Goal: Task Accomplishment & Management: Manage account settings

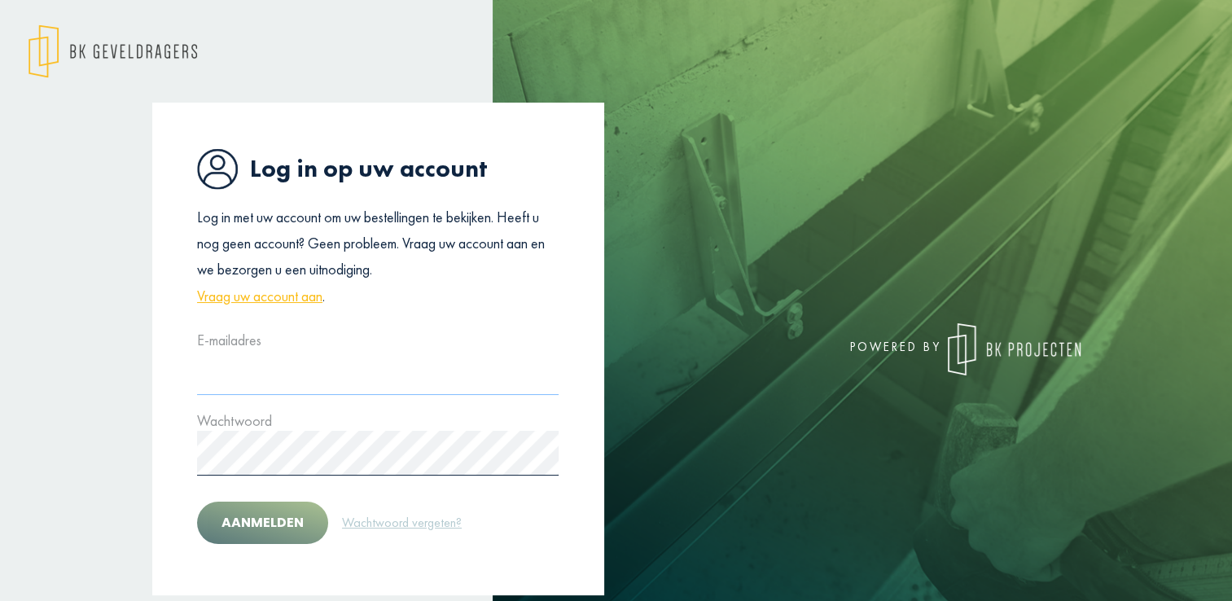
type input "**********"
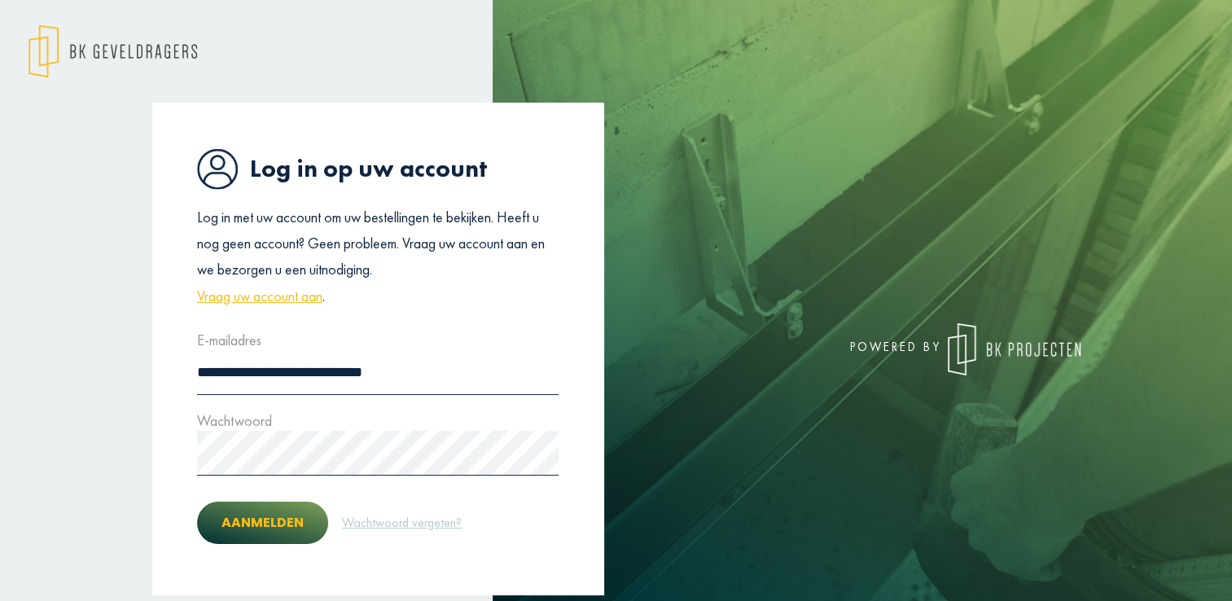
click at [277, 532] on button "Aanmelden" at bounding box center [262, 523] width 131 height 42
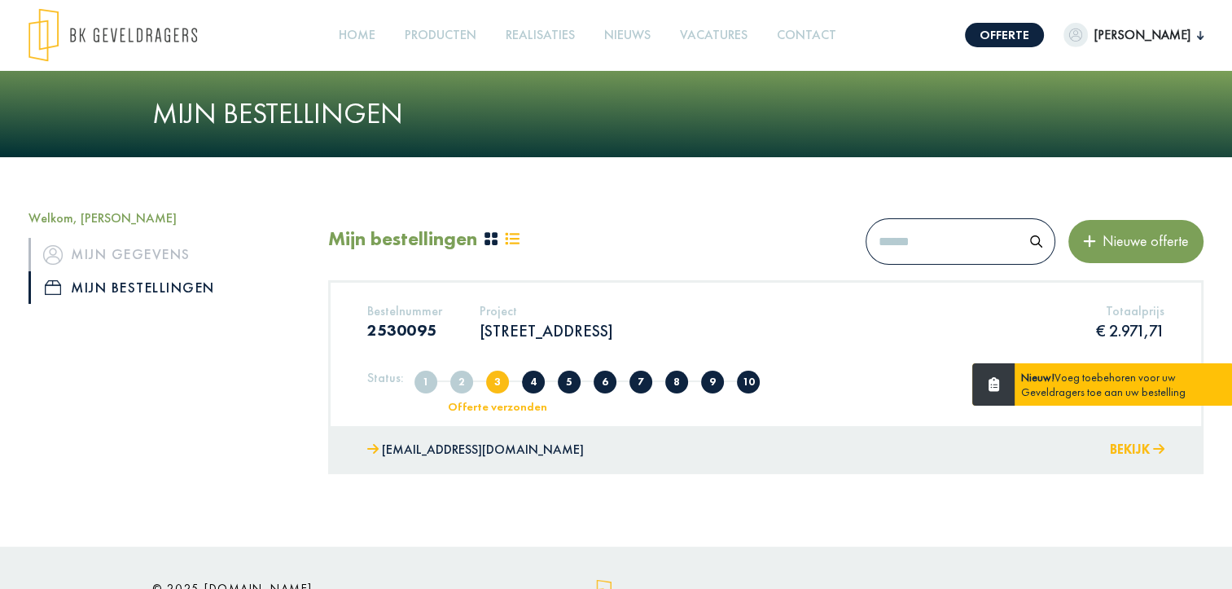
click at [1125, 445] on button "Bekijk" at bounding box center [1137, 450] width 55 height 24
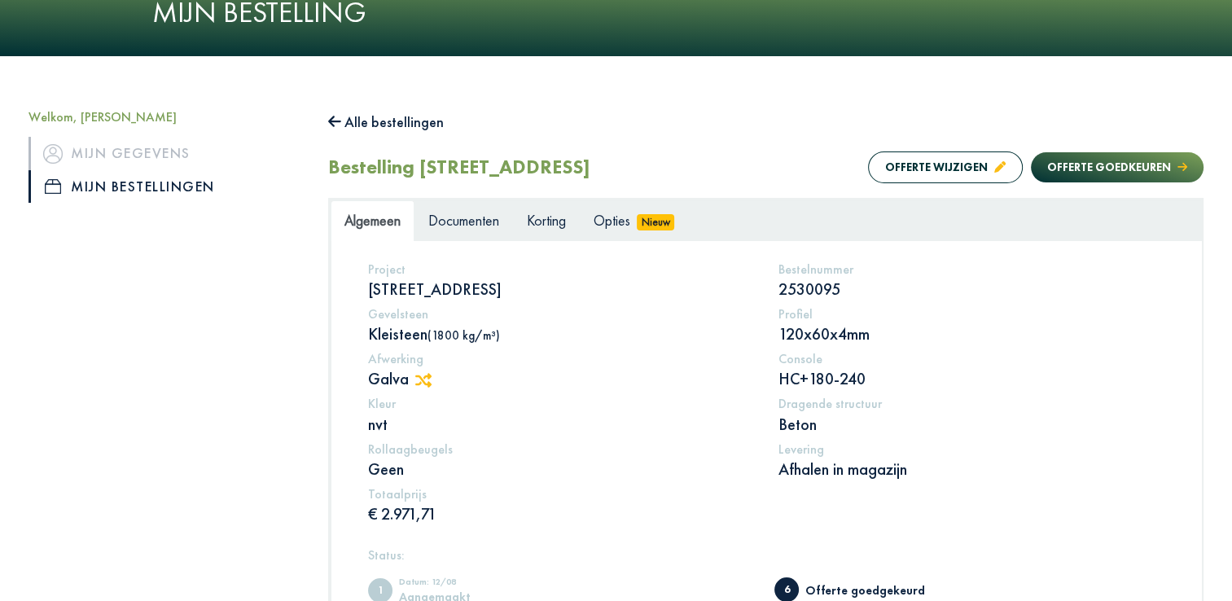
scroll to position [98, 0]
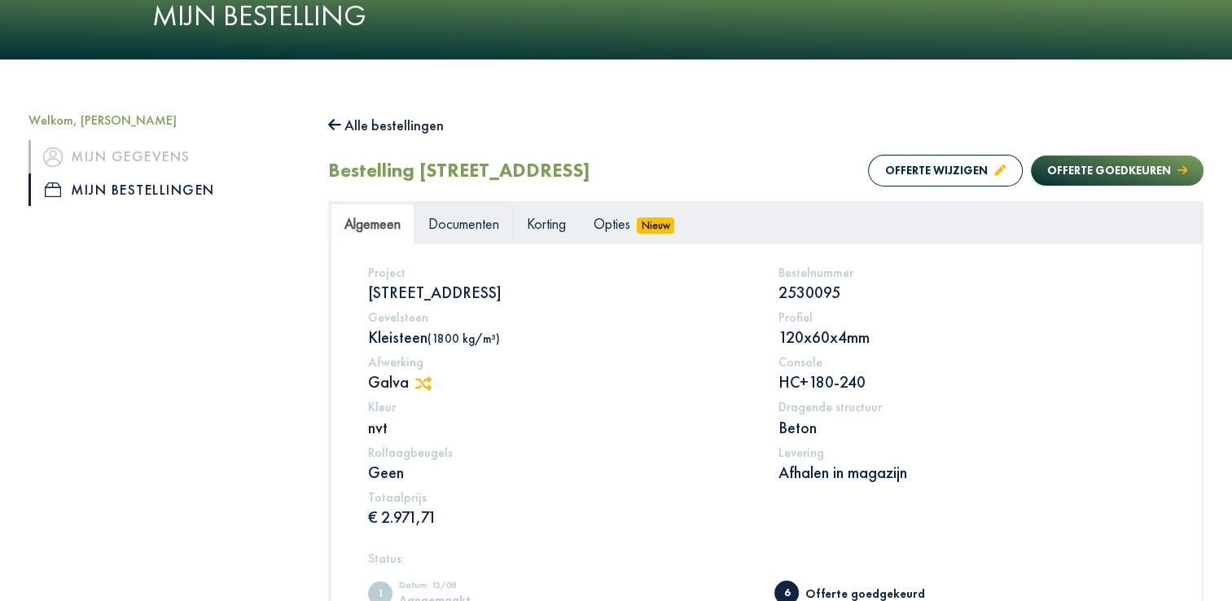
click at [474, 216] on span "Documenten" at bounding box center [463, 223] width 71 height 19
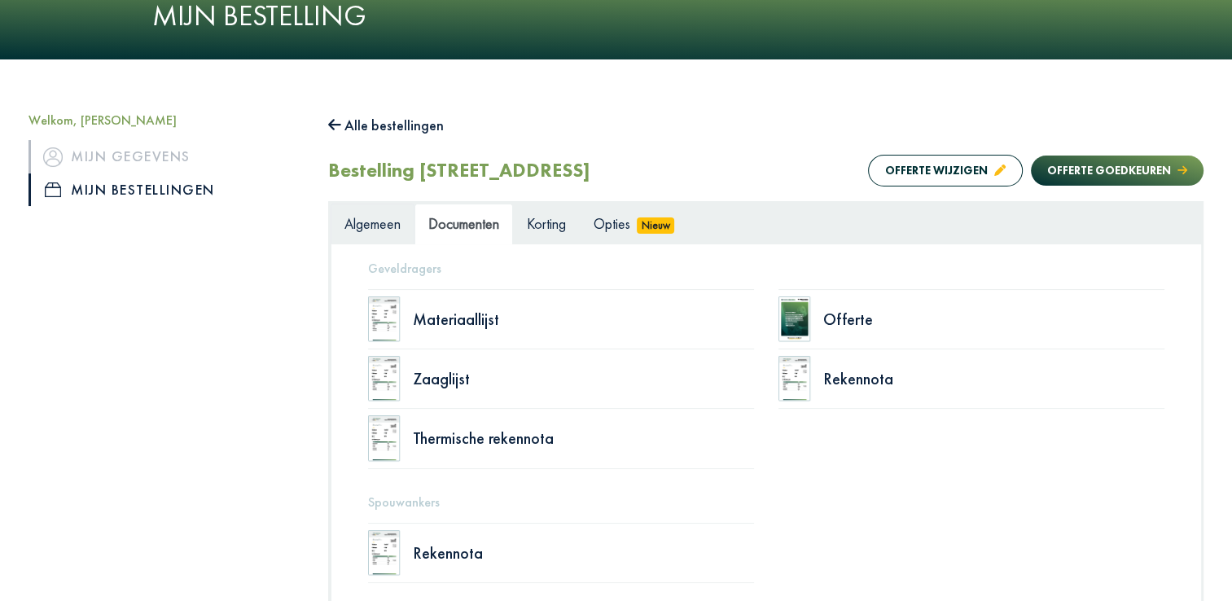
click at [373, 223] on span "Algemeen" at bounding box center [372, 223] width 56 height 19
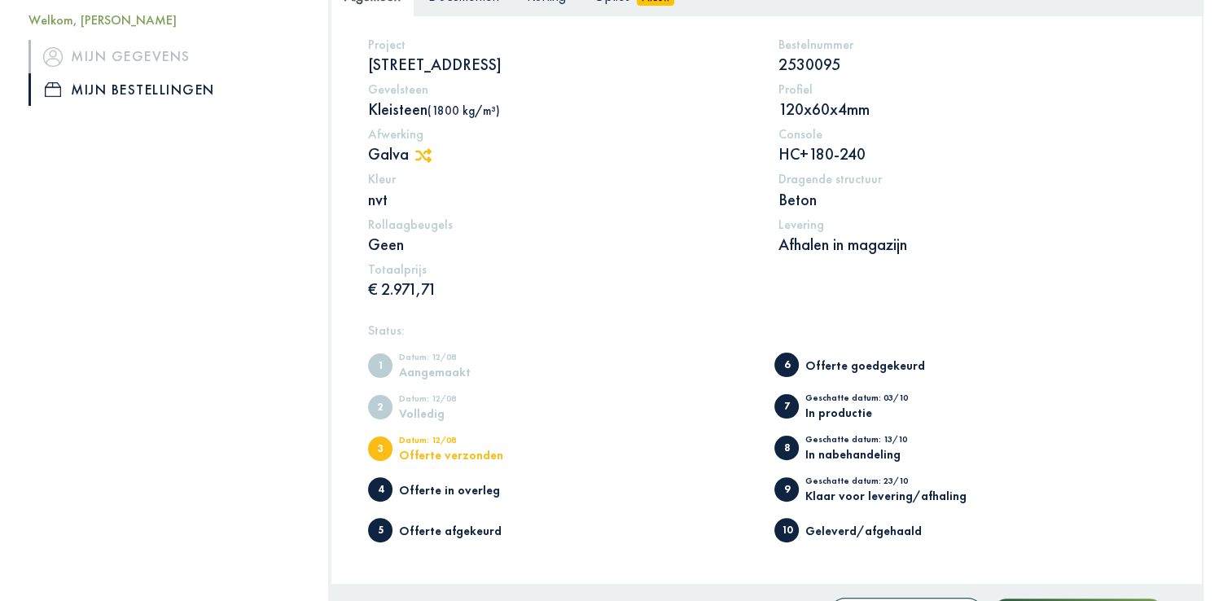
scroll to position [546, 0]
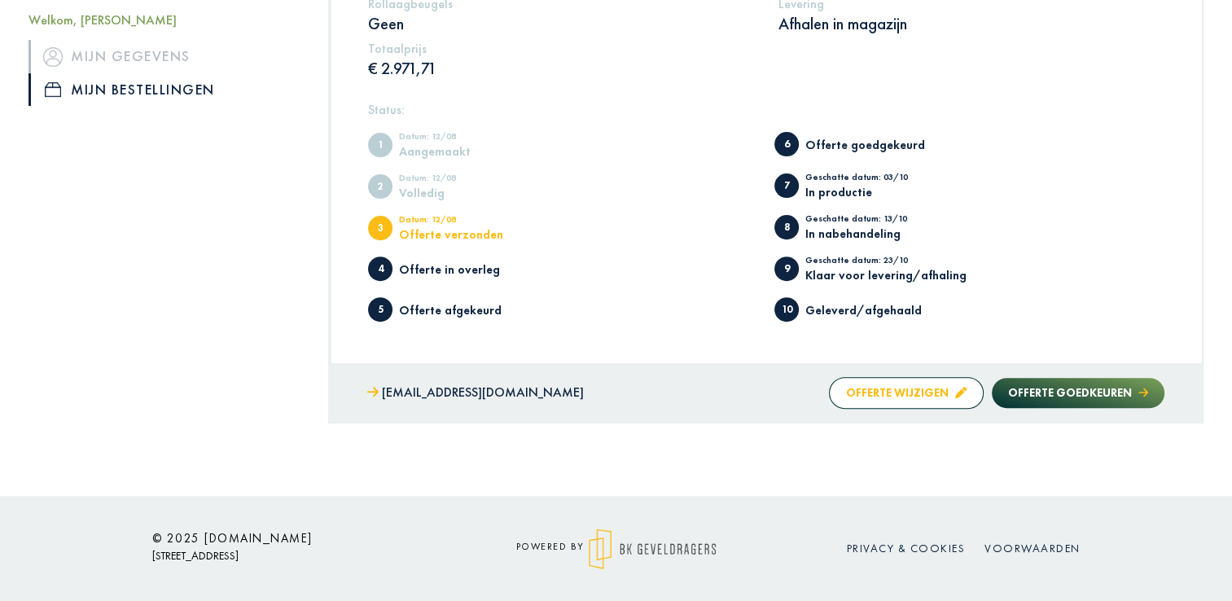
click at [872, 385] on button "Offerte wijzigen" at bounding box center [906, 393] width 155 height 32
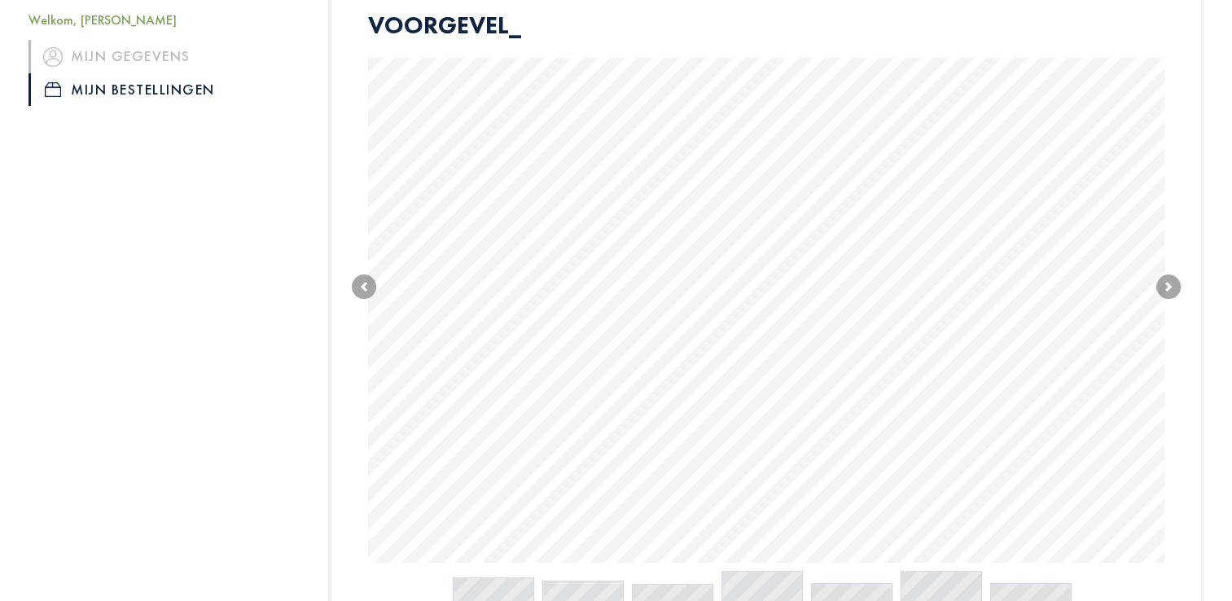
scroll to position [411, 0]
click at [1167, 291] on span at bounding box center [1168, 287] width 24 height 24
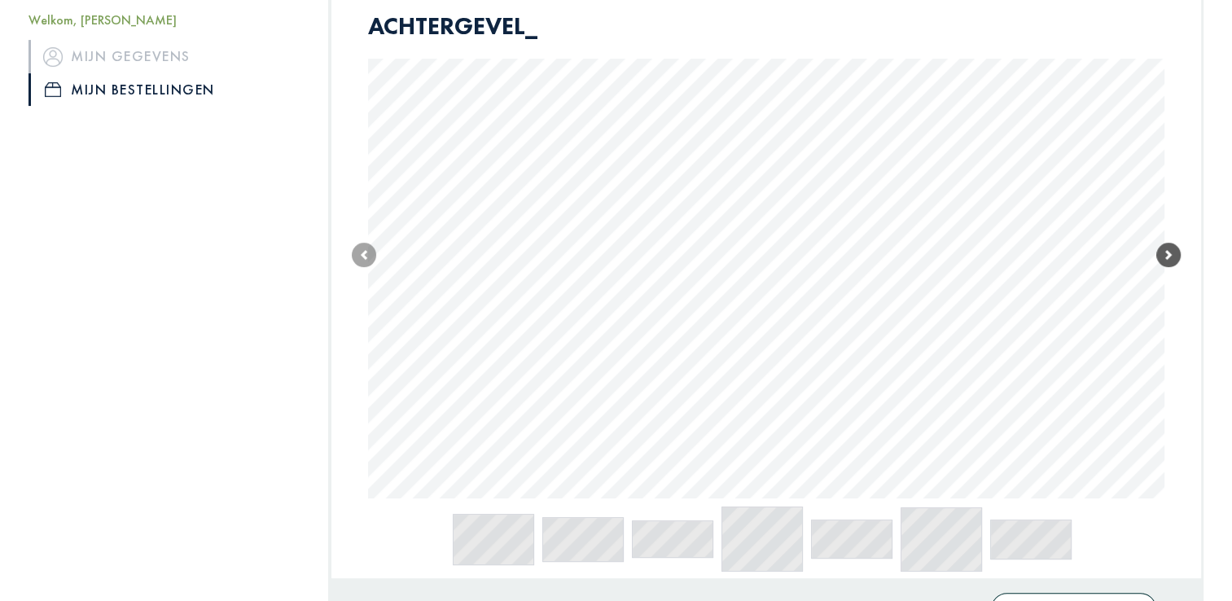
click at [1167, 246] on span at bounding box center [1168, 255] width 24 height 24
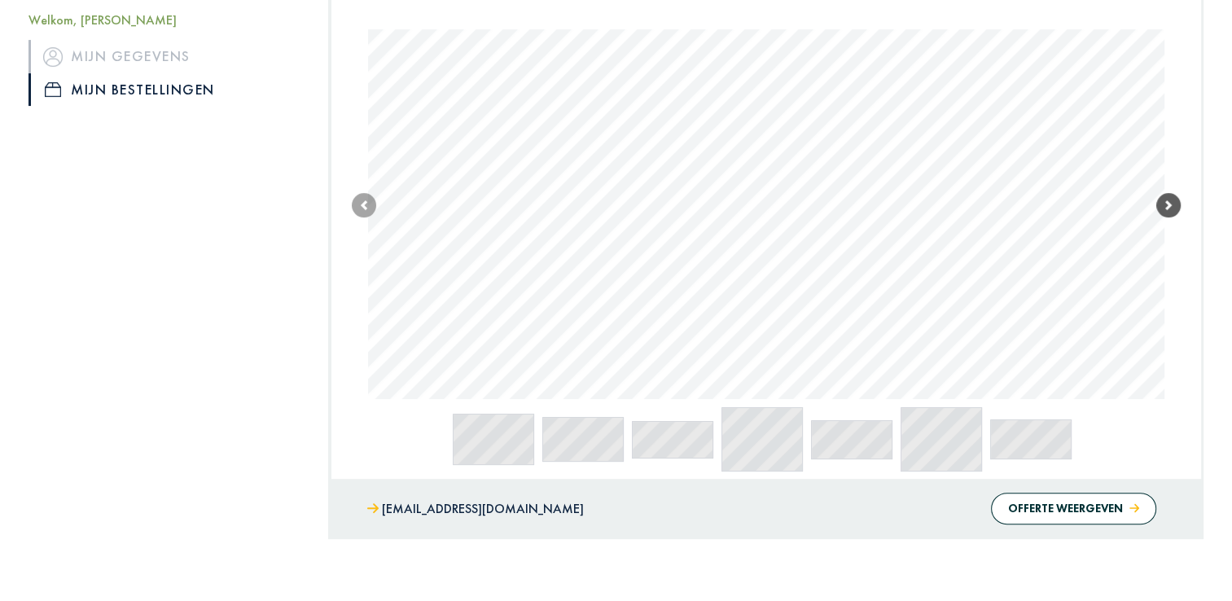
click at [1164, 213] on span at bounding box center [1168, 205] width 24 height 24
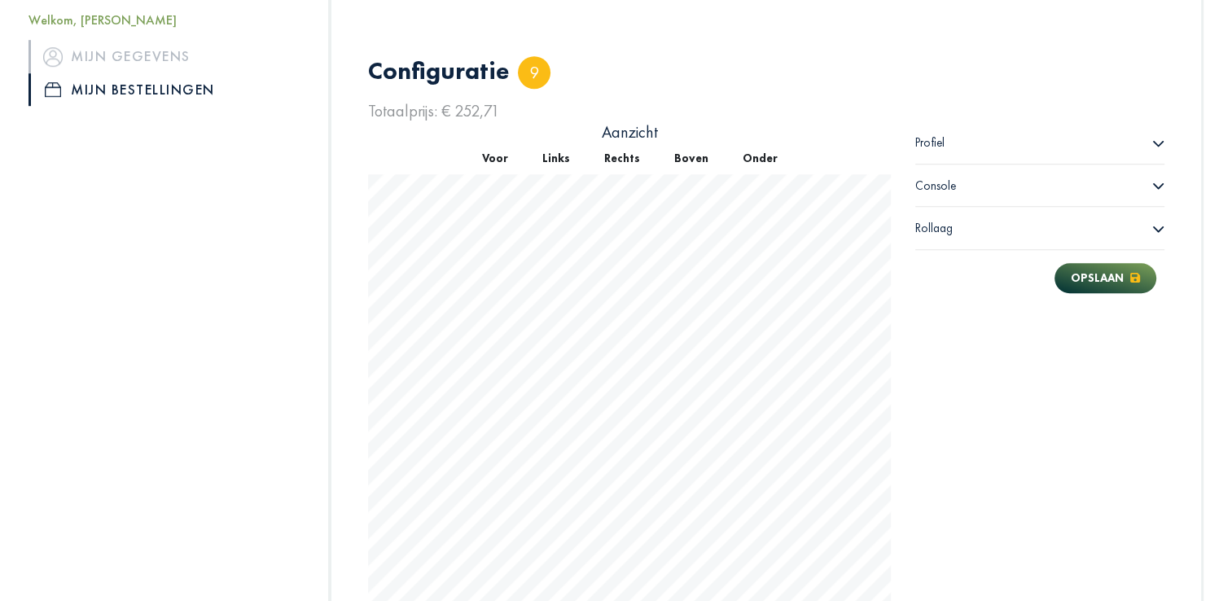
scroll to position [1136, 0]
click at [1146, 145] on div "Profiel" at bounding box center [1039, 143] width 249 height 42
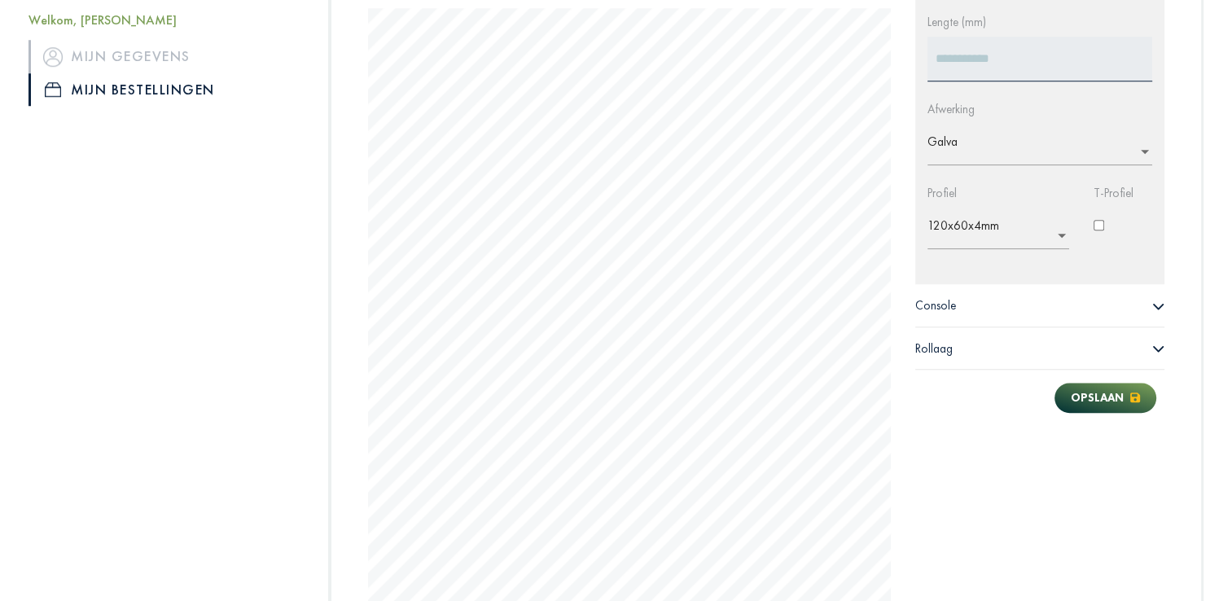
scroll to position [1304, 0]
click at [1155, 306] on icon at bounding box center [1158, 305] width 12 height 12
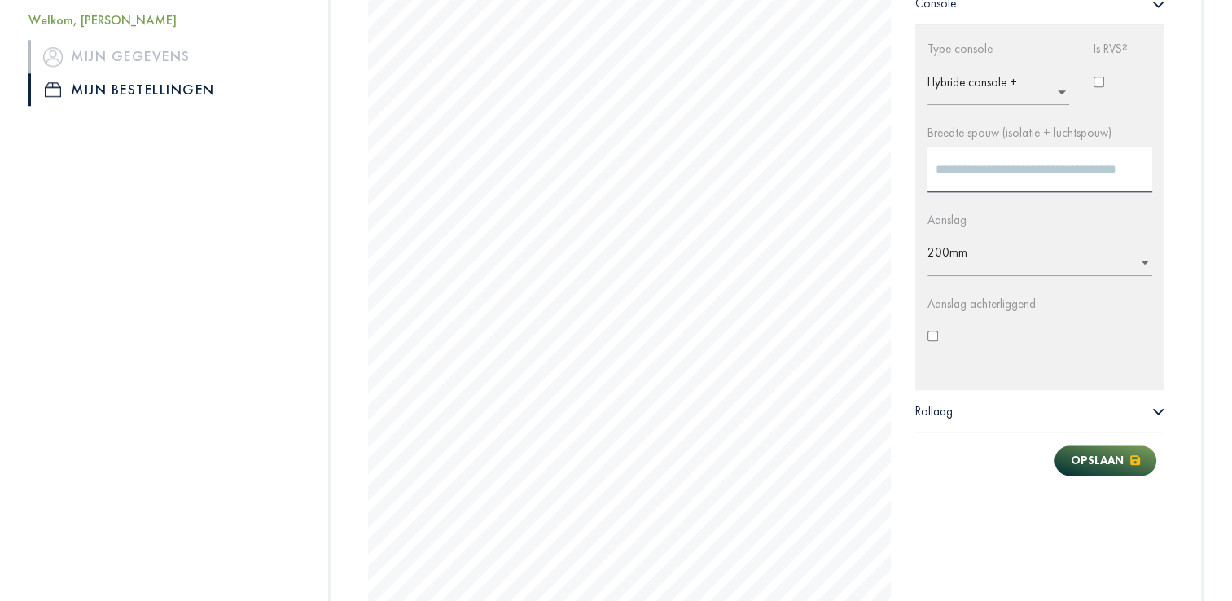
scroll to position [1606, 0]
click at [935, 405] on span "Rollaag" at bounding box center [933, 410] width 37 height 16
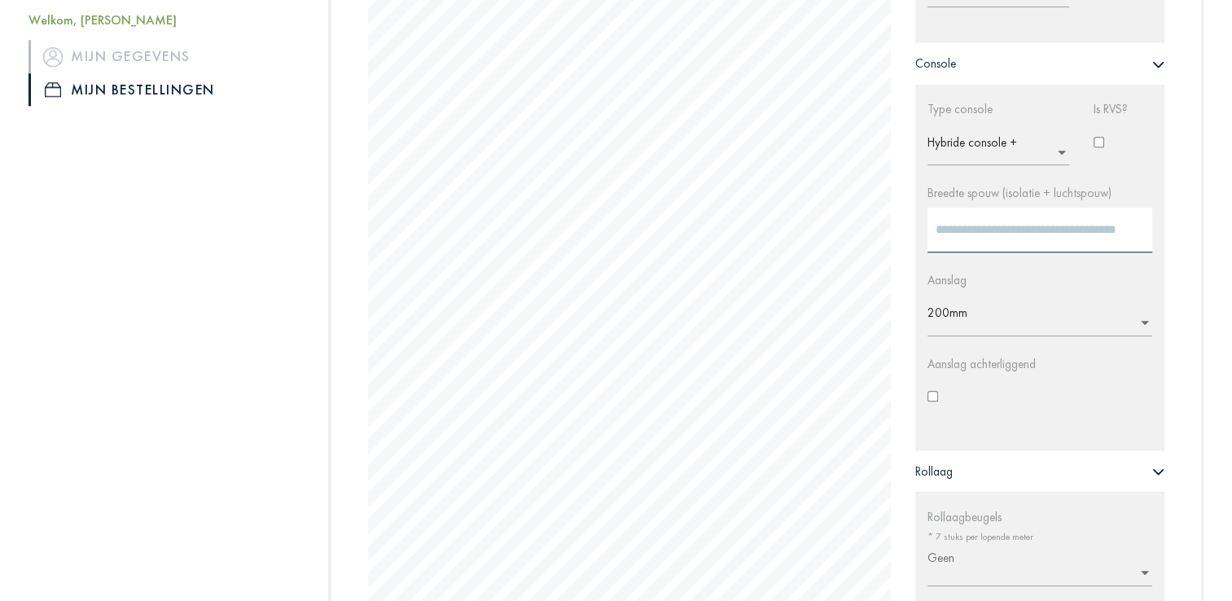
scroll to position [1544, 0]
click at [1050, 151] on ng-select "× Hybride console + Console voor houtbouw Hybride console + Zonder console" at bounding box center [998, 146] width 142 height 42
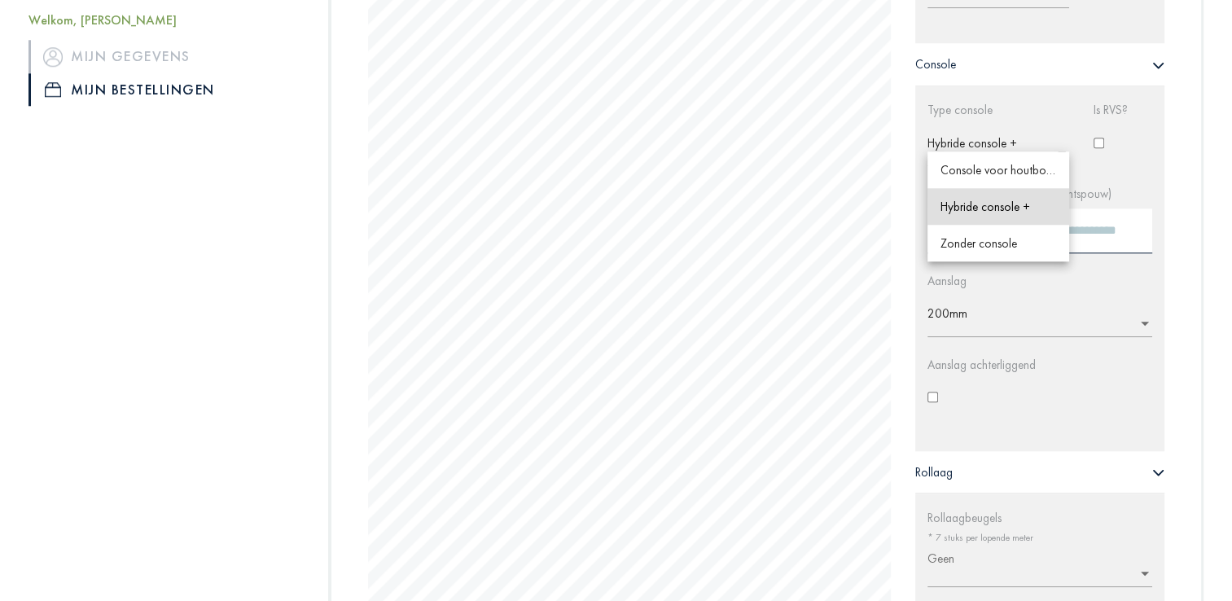
click at [1146, 194] on div "Breedte spouw (isolatie + luchtspouw) **" at bounding box center [1039, 229] width 249 height 87
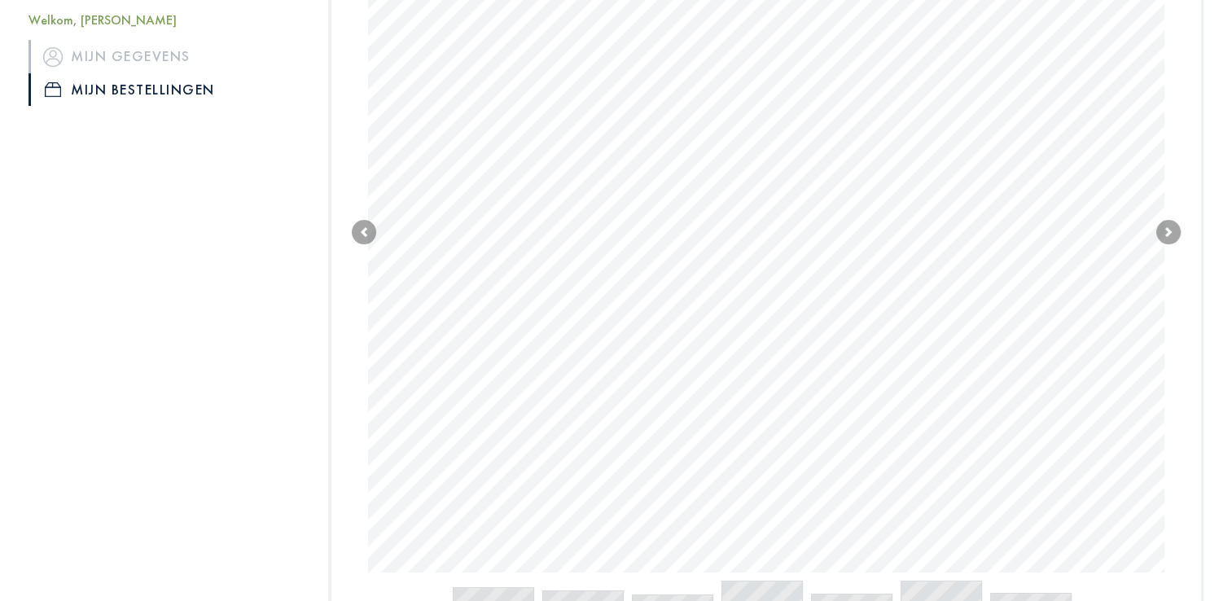
scroll to position [497, 0]
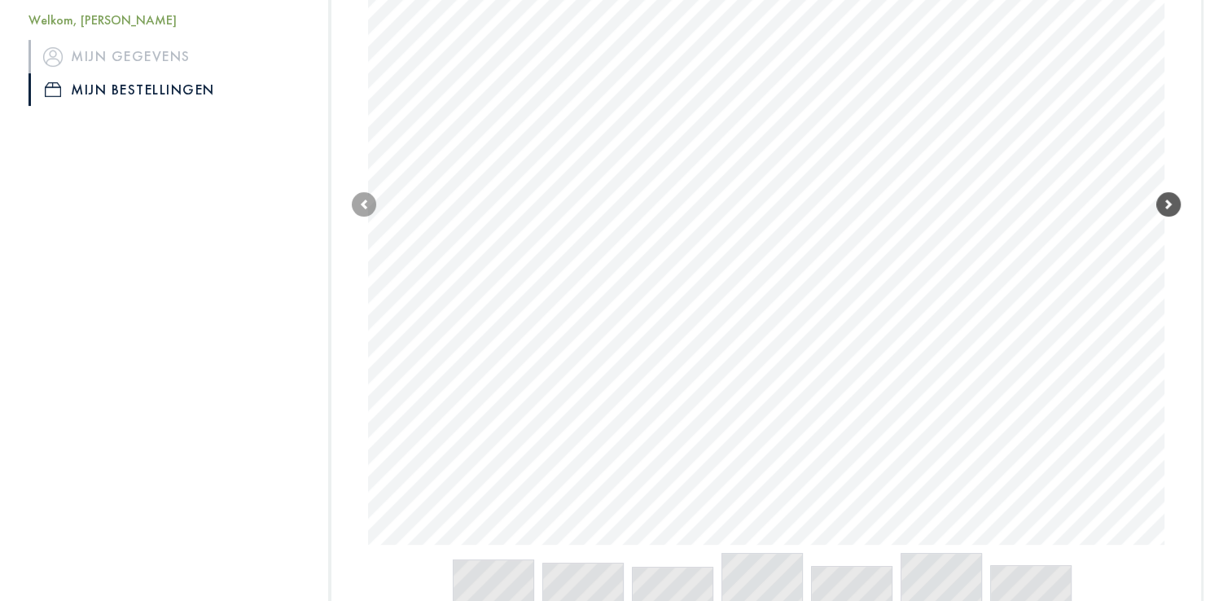
click at [1166, 199] on span at bounding box center [1168, 204] width 24 height 24
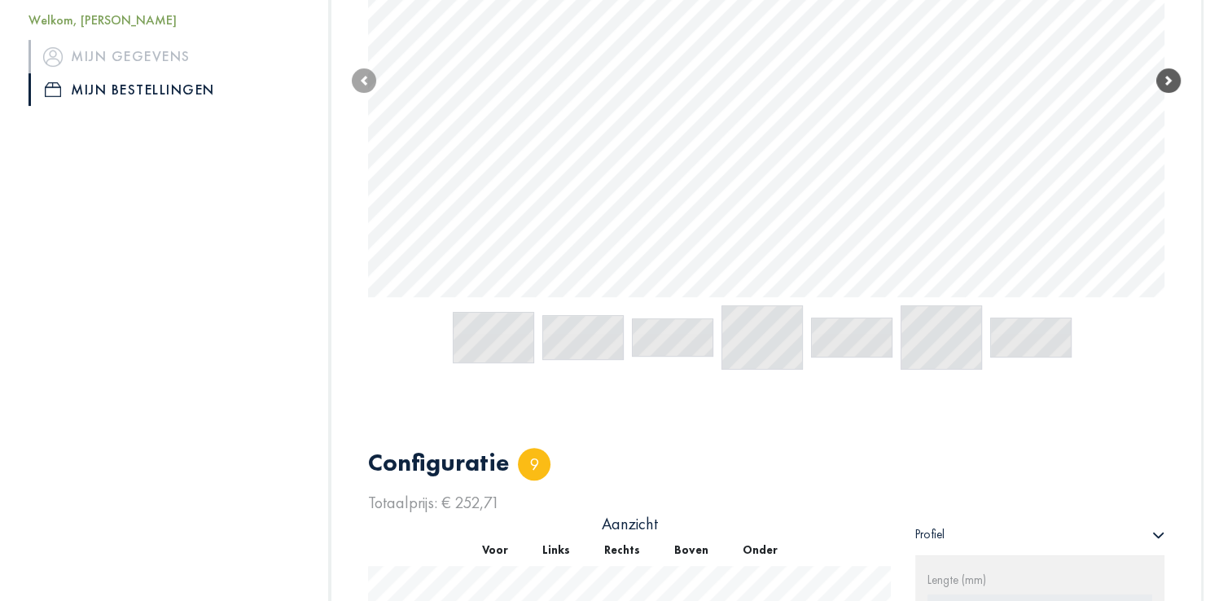
scroll to position [329, 0]
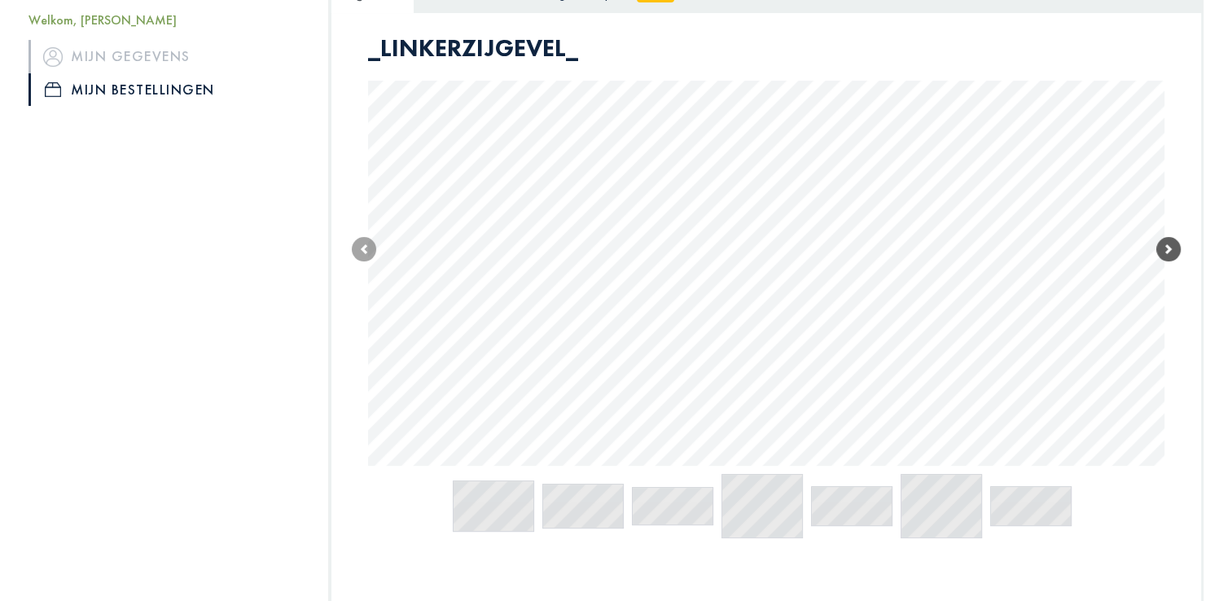
type input "****"
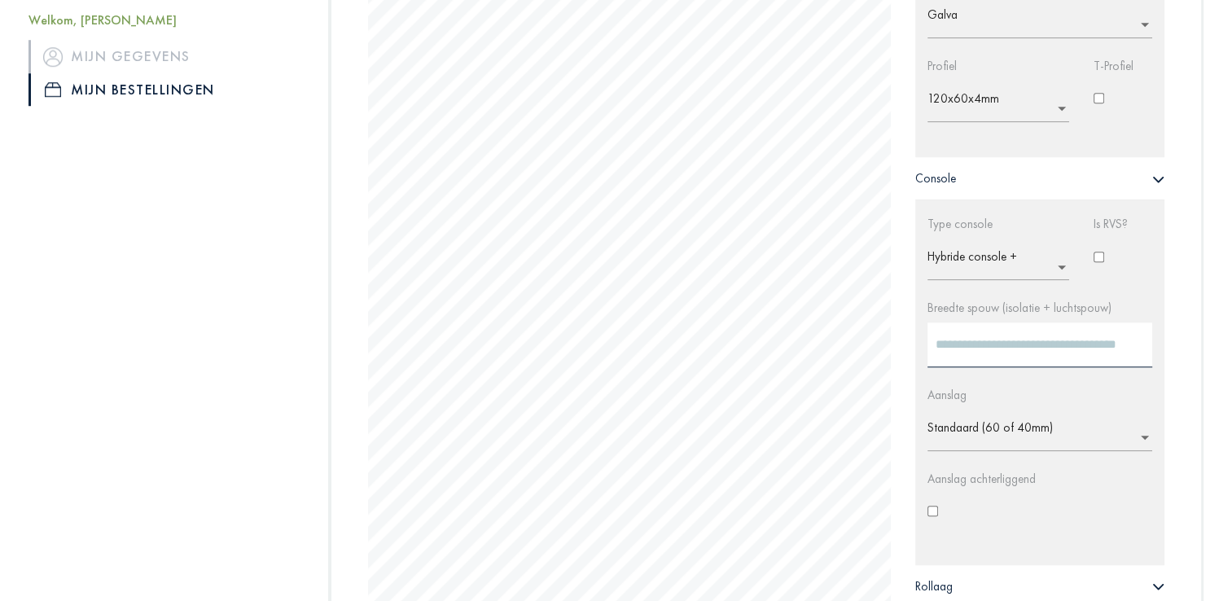
scroll to position [1194, 0]
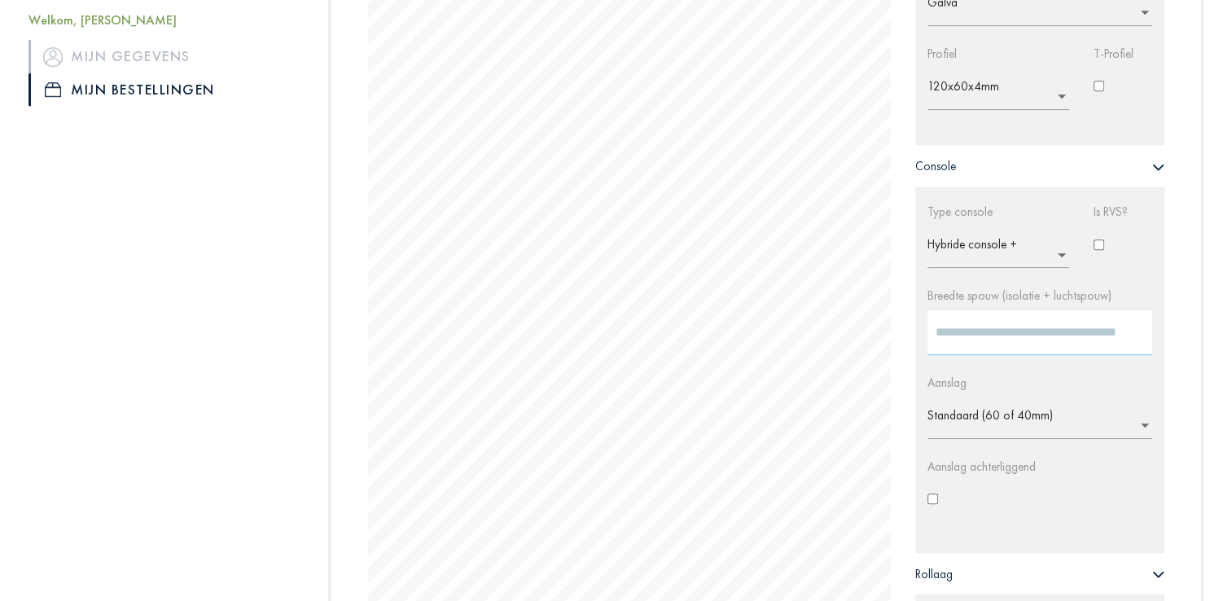
click at [953, 340] on input "***" at bounding box center [1039, 332] width 225 height 45
type input "*"
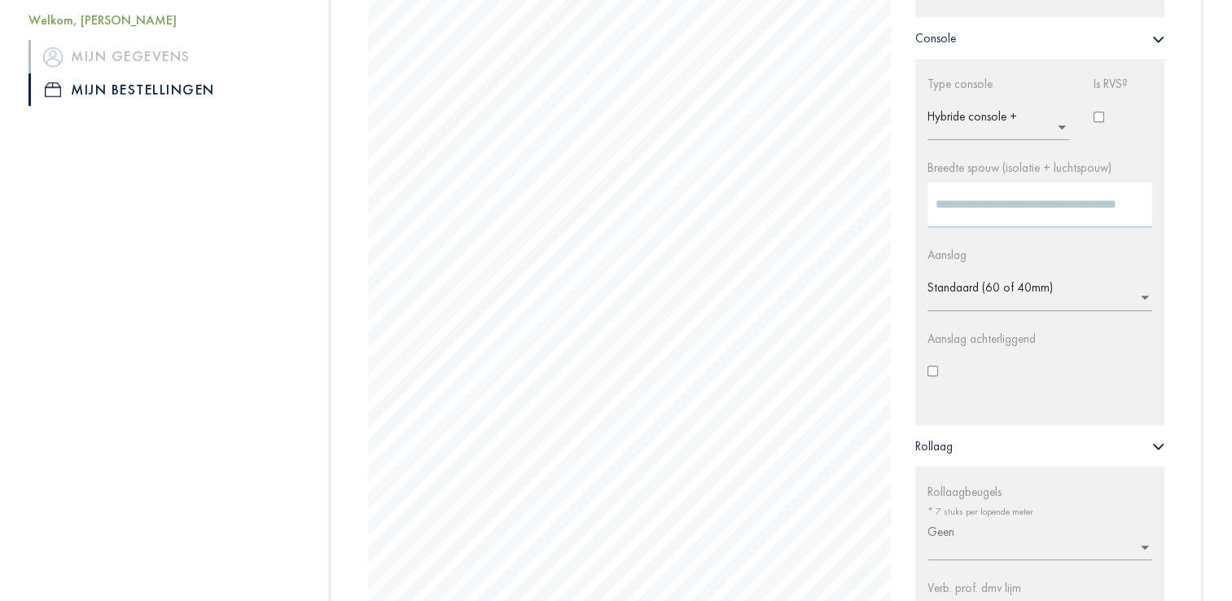
scroll to position [1329, 0]
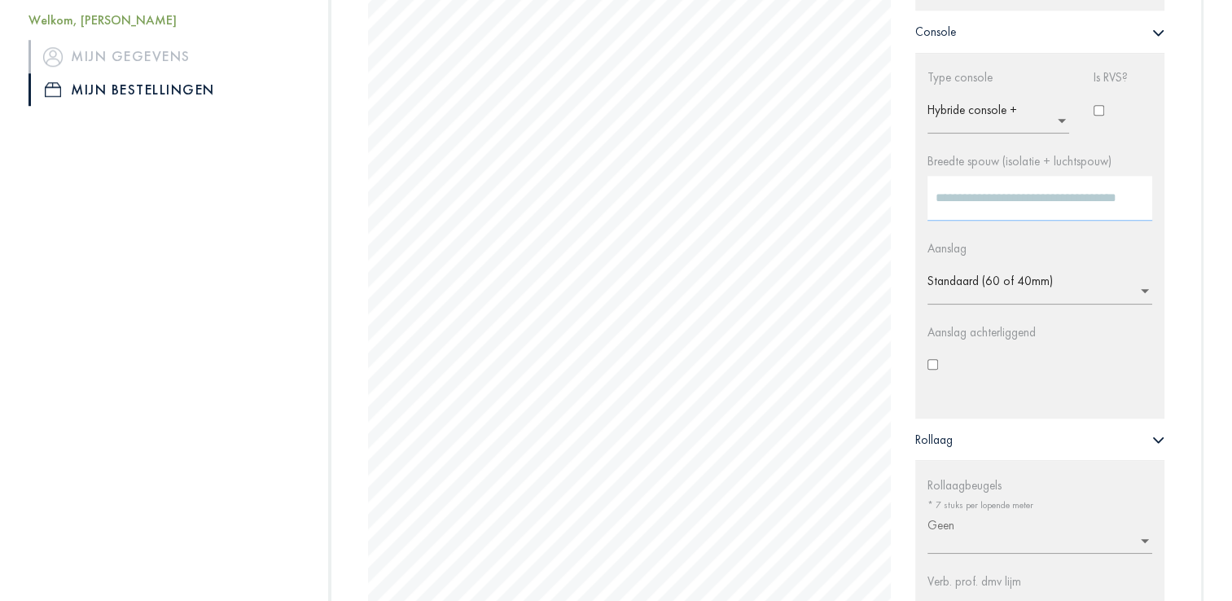
type input "**"
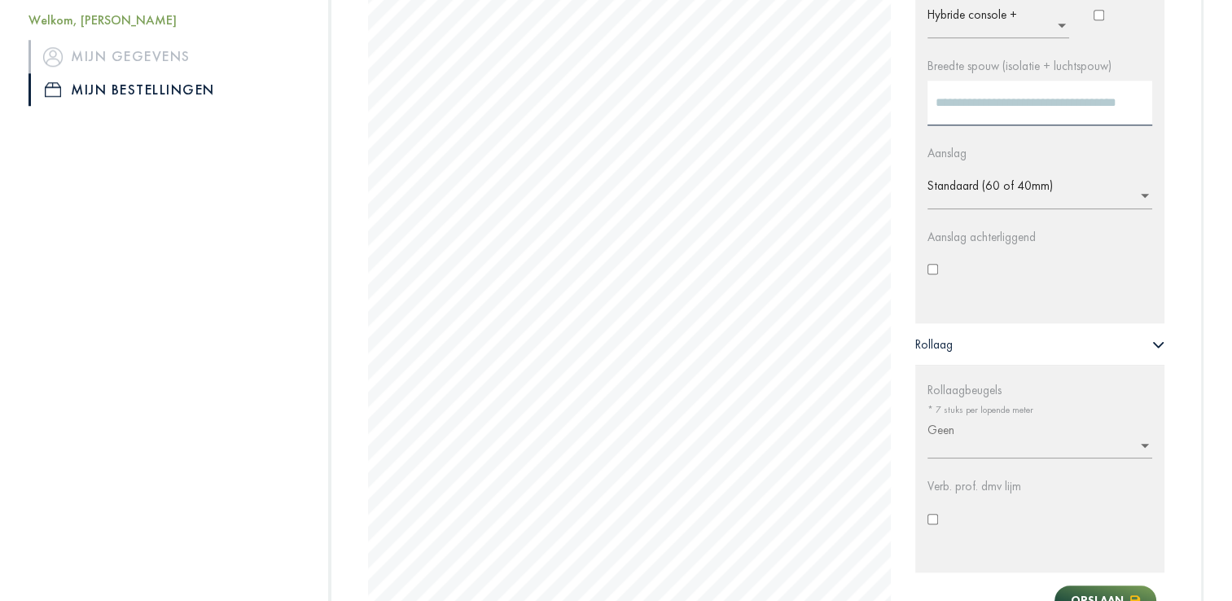
scroll to position [1423, 0]
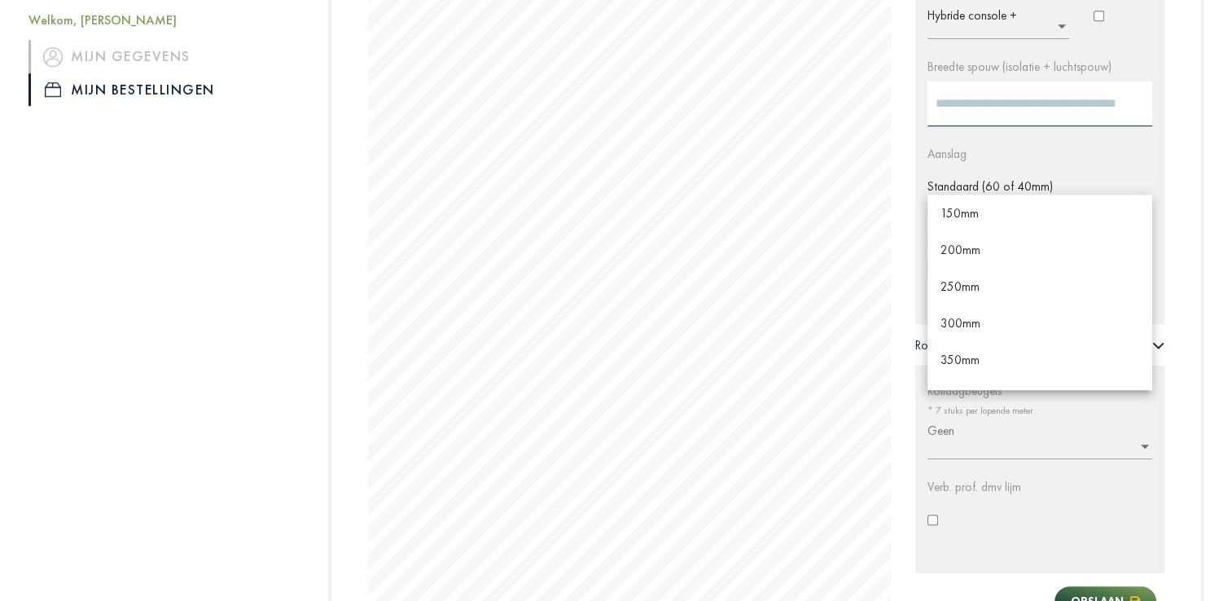
click at [1029, 186] on input "text" at bounding box center [1044, 192] width 234 height 26
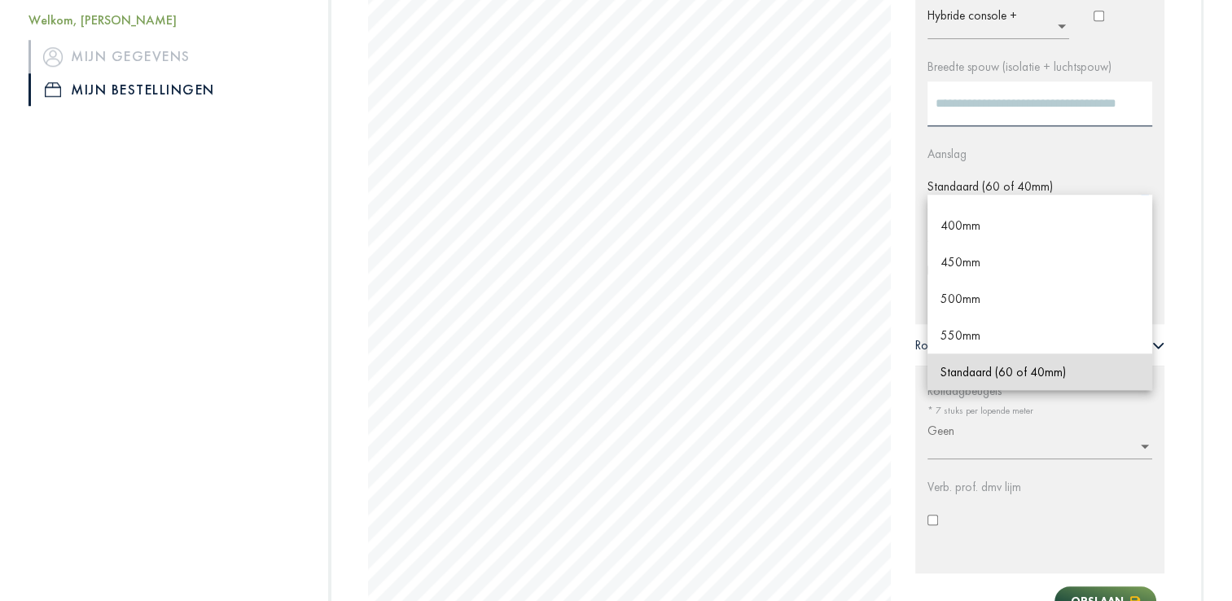
click at [1029, 186] on input "text" at bounding box center [1044, 192] width 234 height 26
click at [1098, 133] on div "Breedte spouw (isolatie + luchtspouw) **" at bounding box center [1039, 102] width 249 height 87
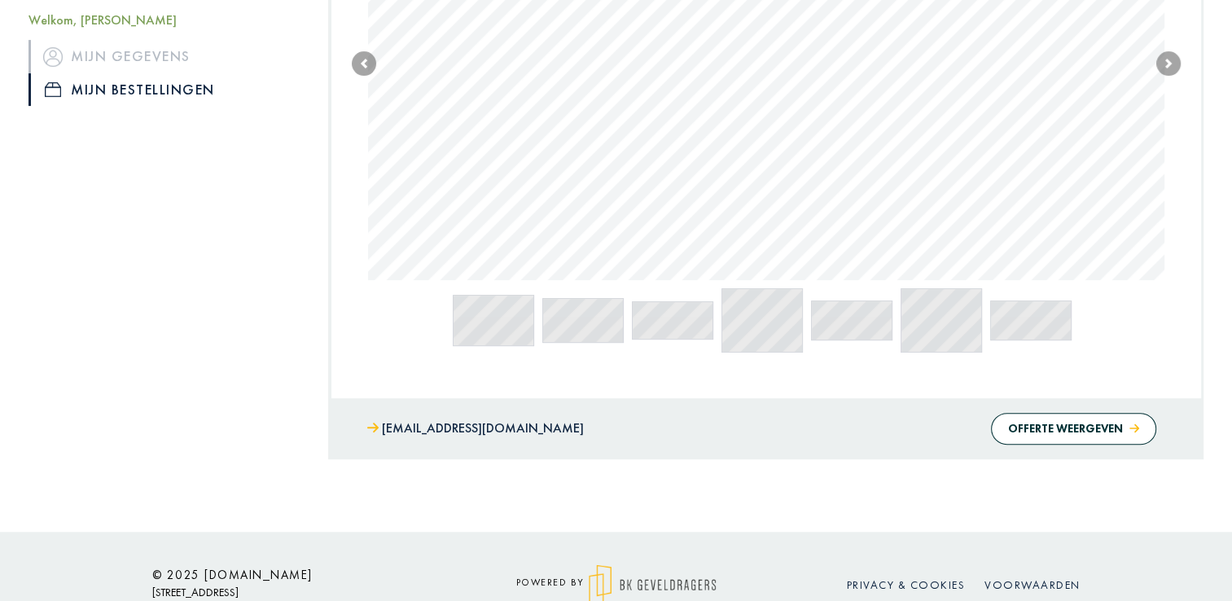
scroll to position [550, 0]
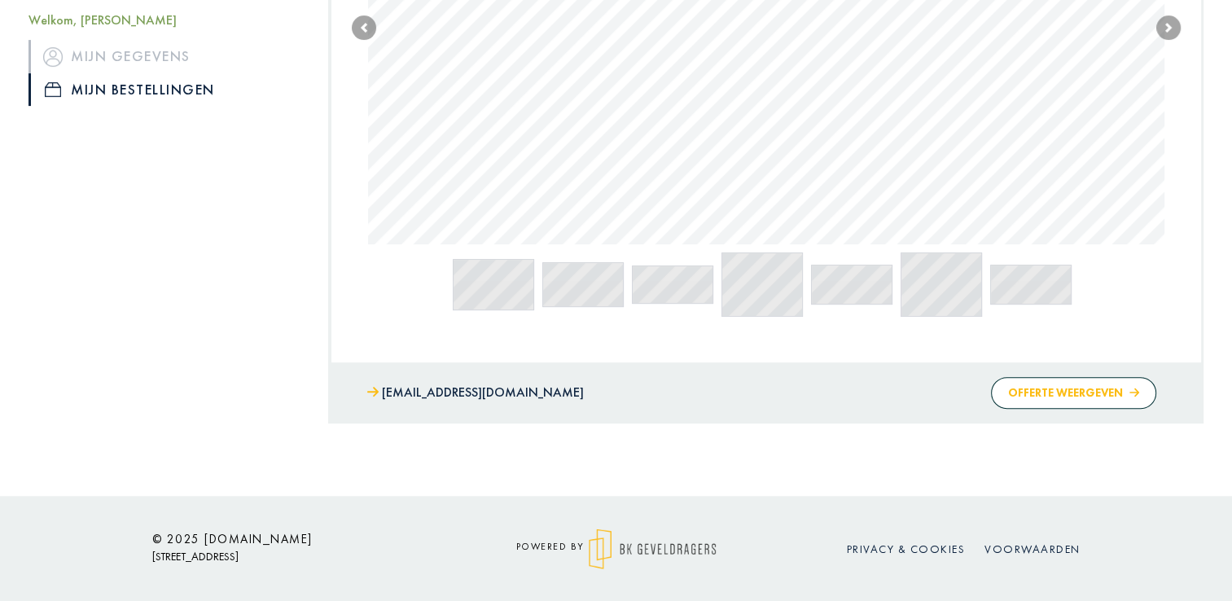
click at [1058, 388] on button "Offerte weergeven" at bounding box center [1073, 393] width 165 height 32
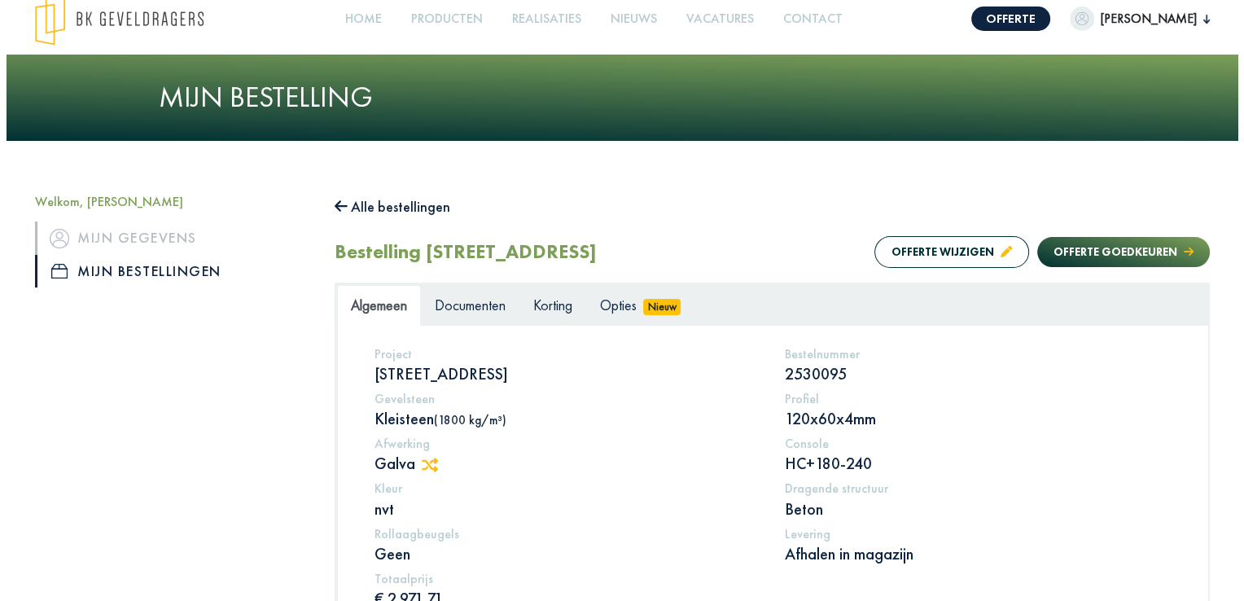
scroll to position [10, 0]
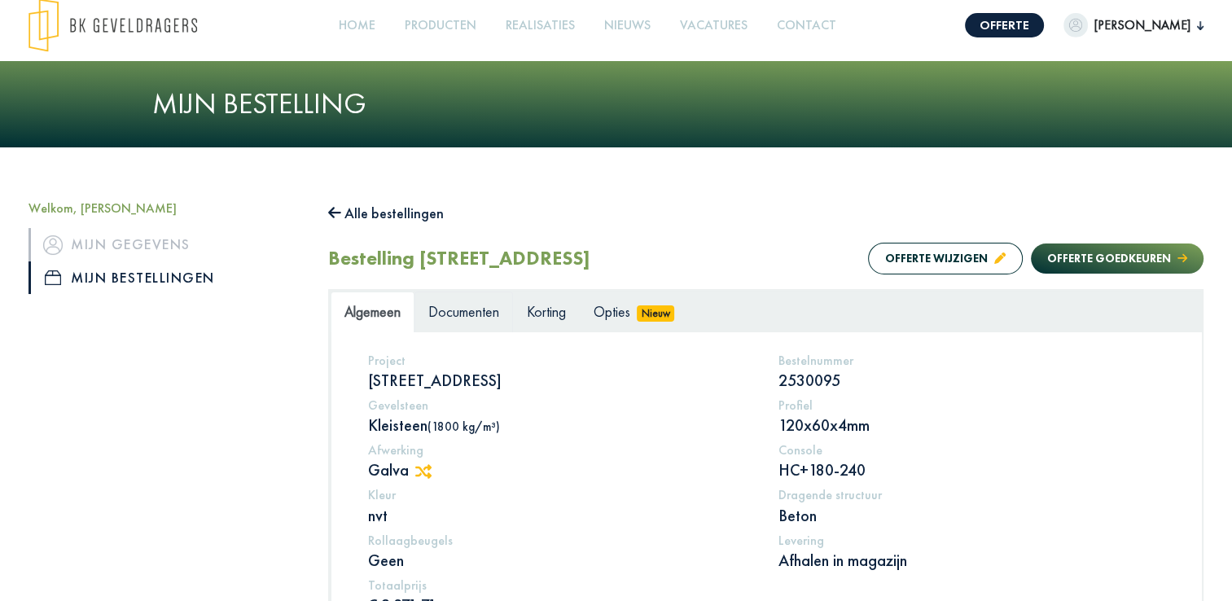
click at [482, 306] on span "Documenten" at bounding box center [463, 311] width 71 height 19
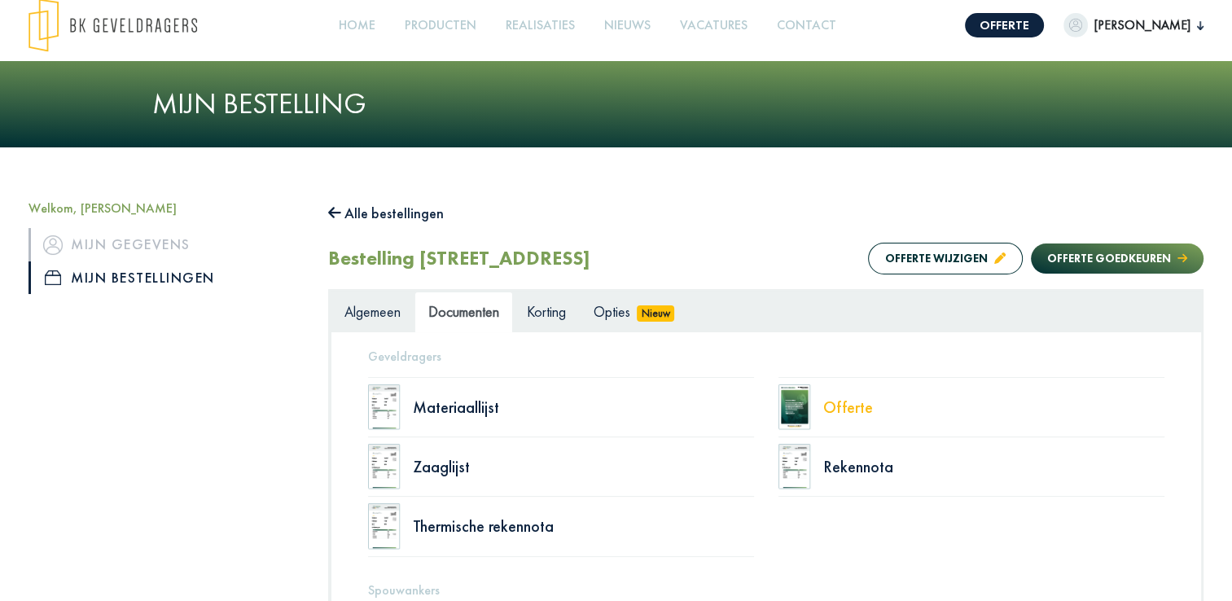
click at [848, 405] on div "Offerte" at bounding box center [993, 407] width 341 height 16
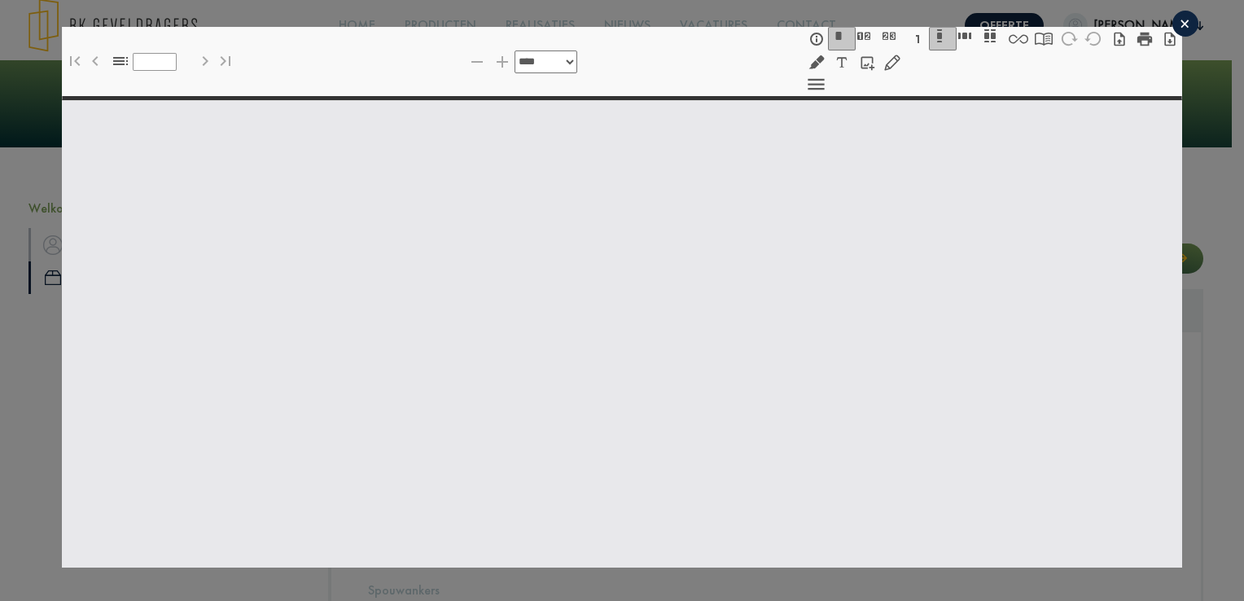
select select "******"
type input "*"
select select "****"
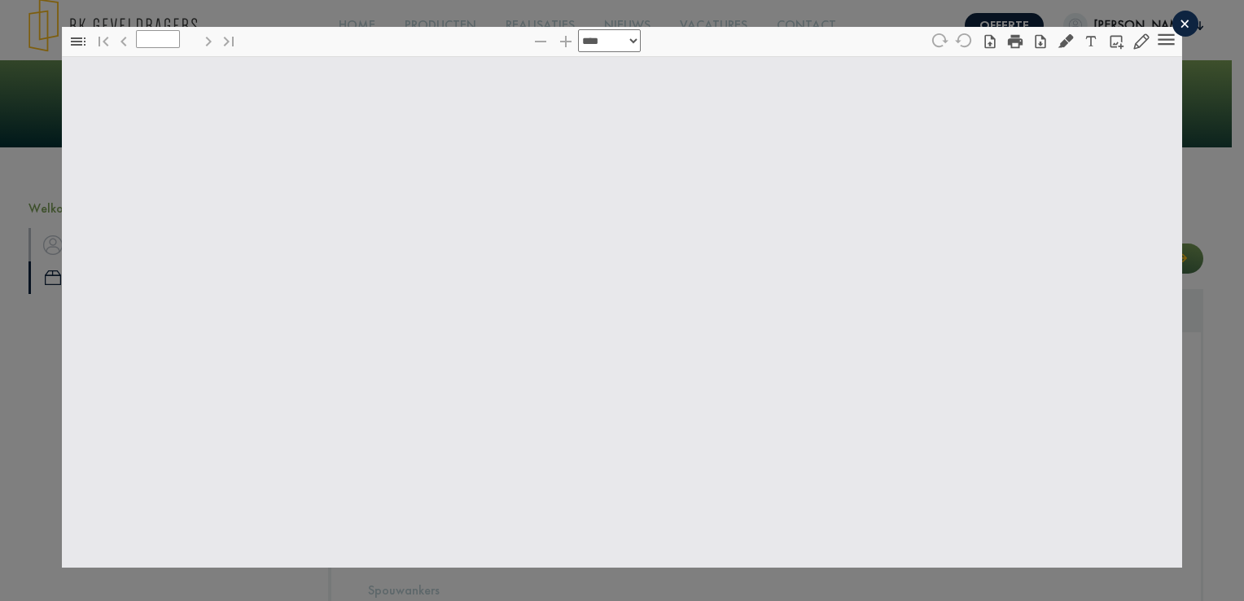
type input "*"
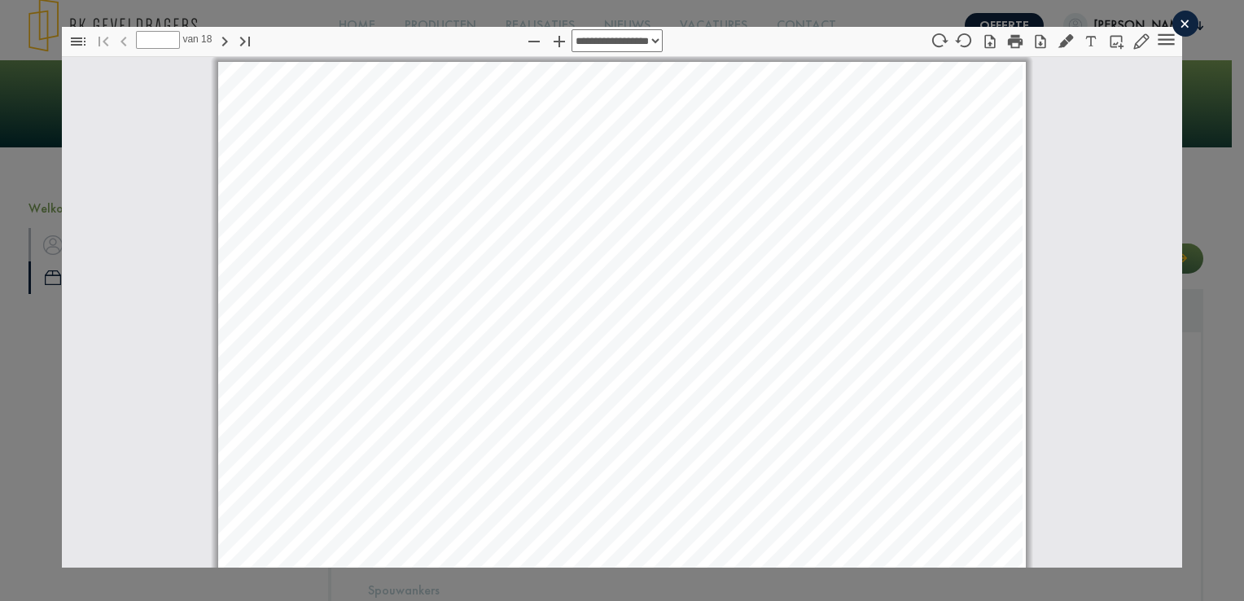
scroll to position [8, 0]
select select "****"
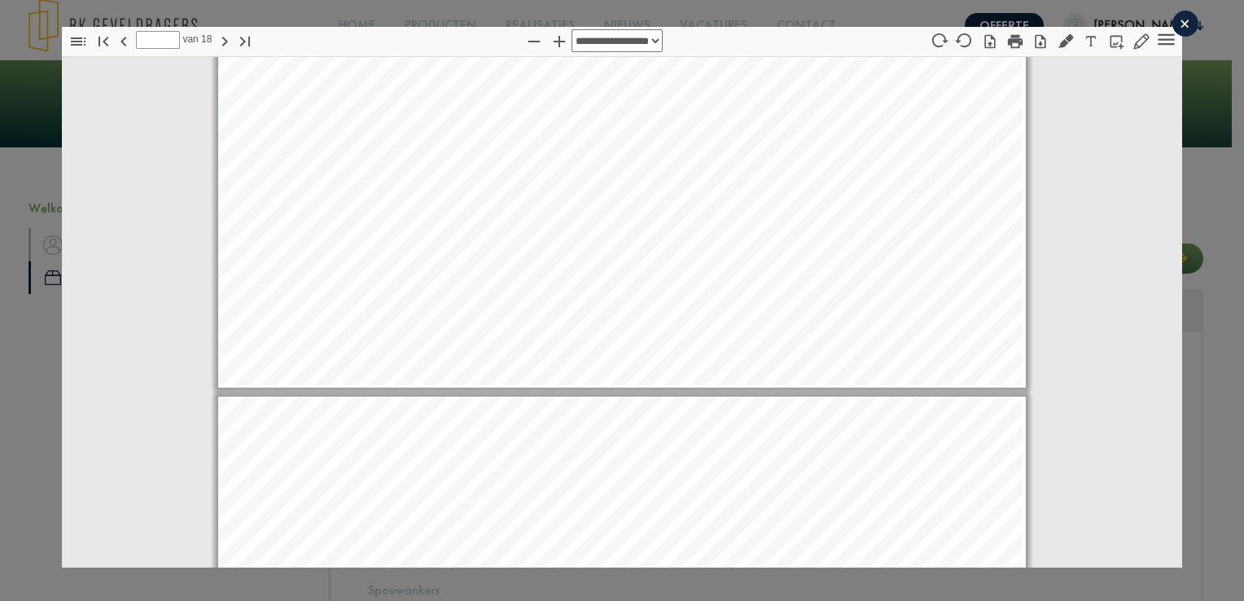
type input "**"
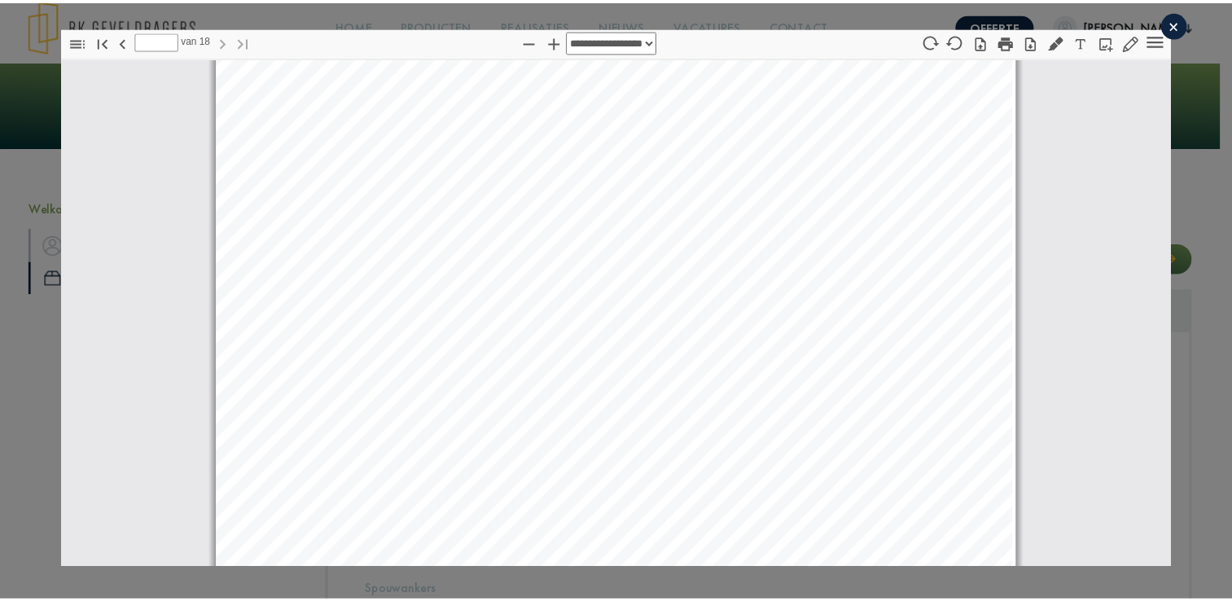
scroll to position [20210, 0]
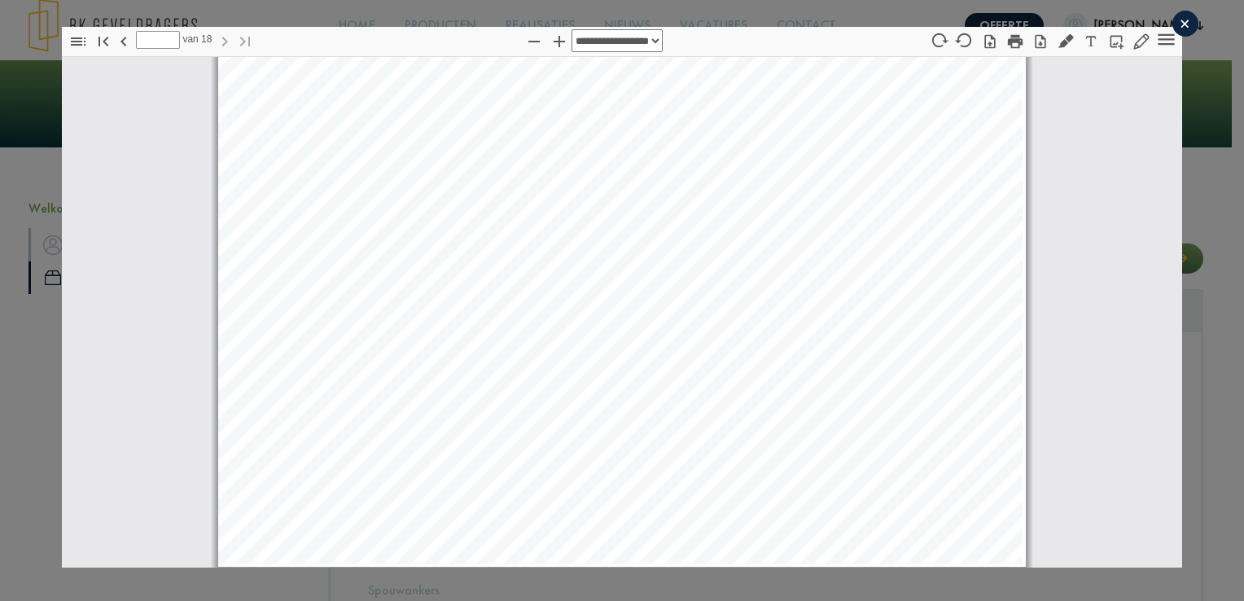
click at [1173, 20] on div "×" at bounding box center [1185, 24] width 26 height 26
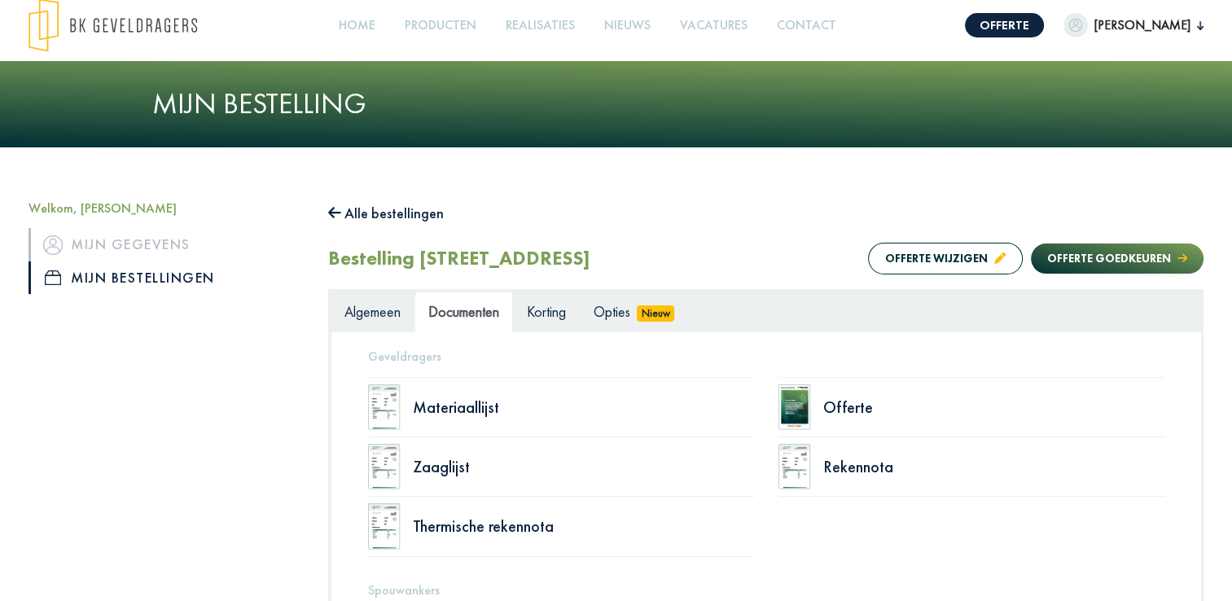
click at [635, 313] on link "Opties Nieuw" at bounding box center [634, 311] width 108 height 41
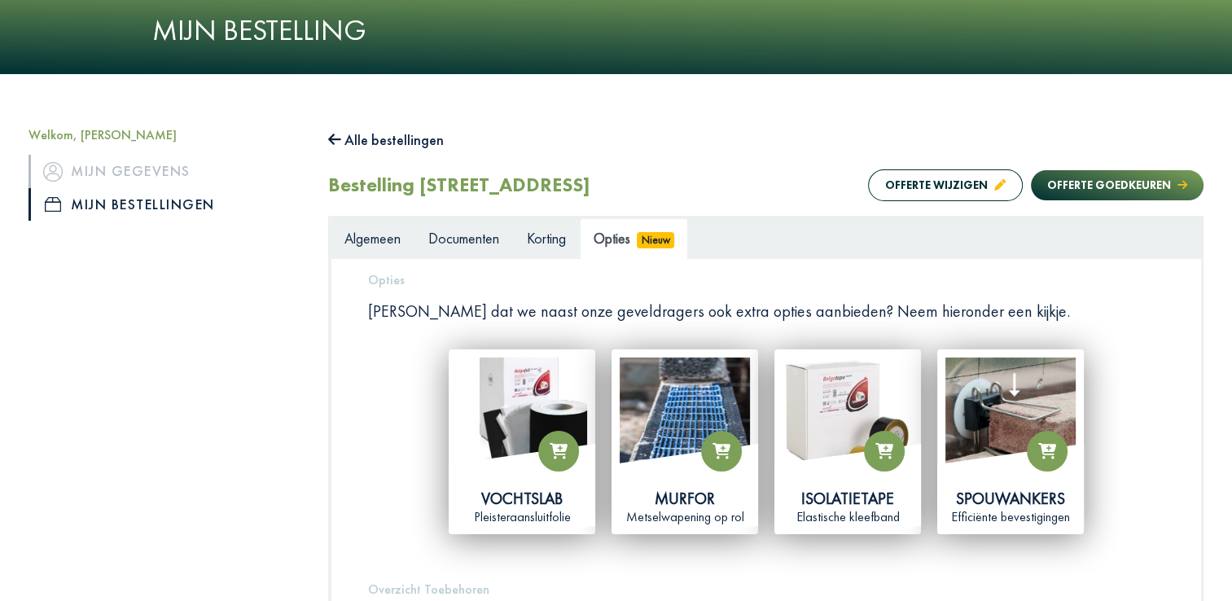
scroll to position [82, 0]
click at [549, 231] on span "Korting" at bounding box center [546, 239] width 39 height 19
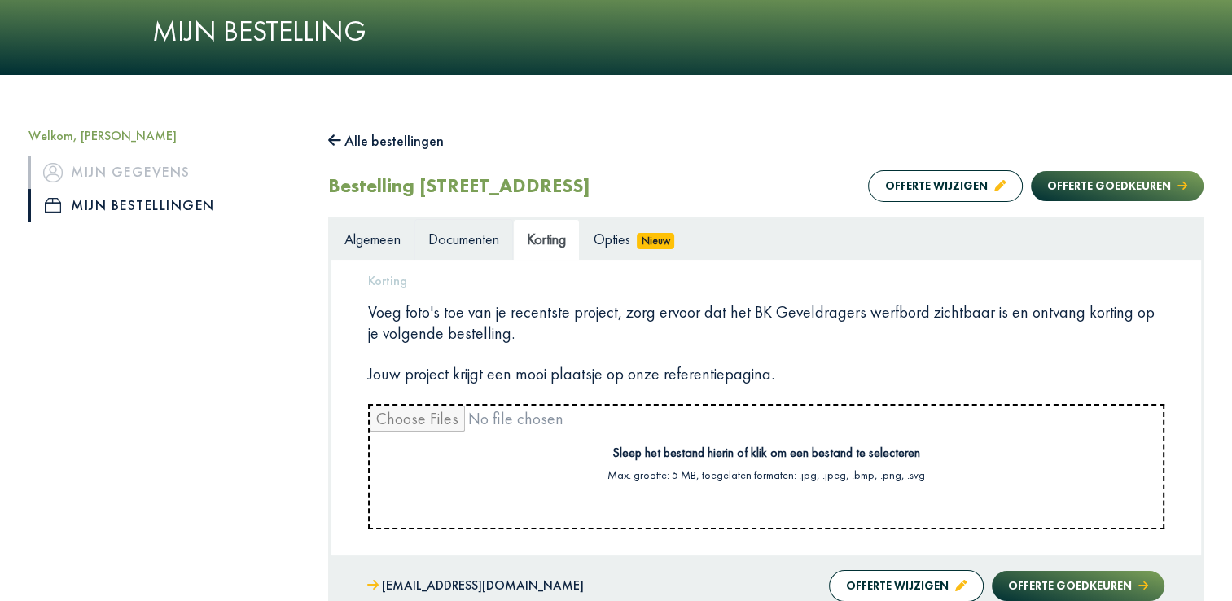
click at [446, 239] on span "Documenten" at bounding box center [463, 239] width 71 height 19
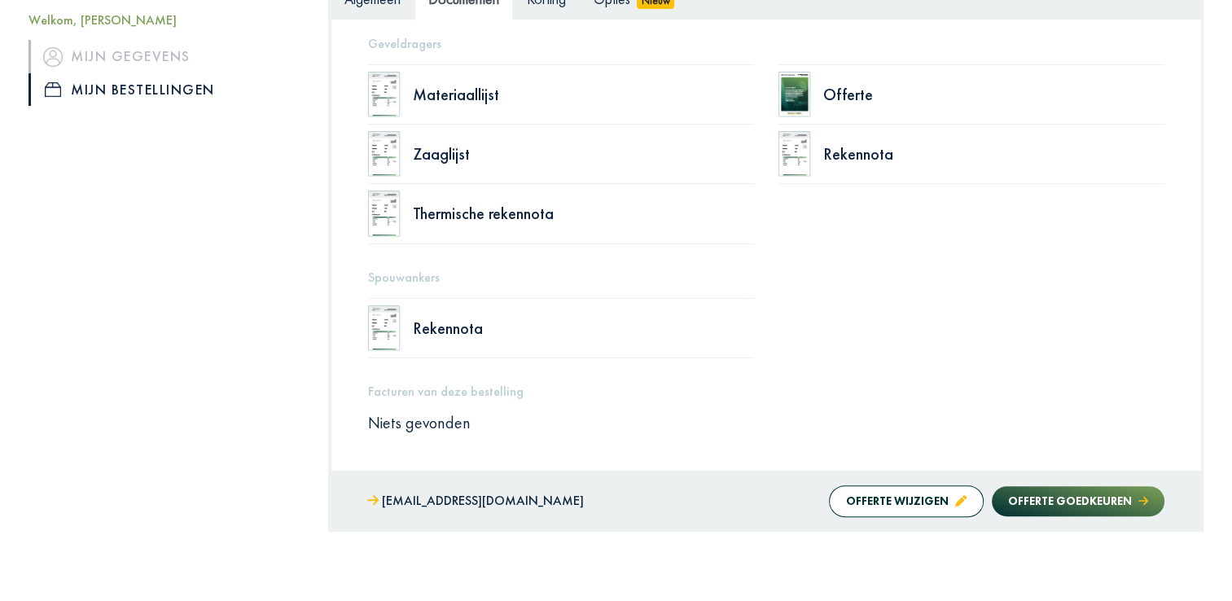
scroll to position [429, 0]
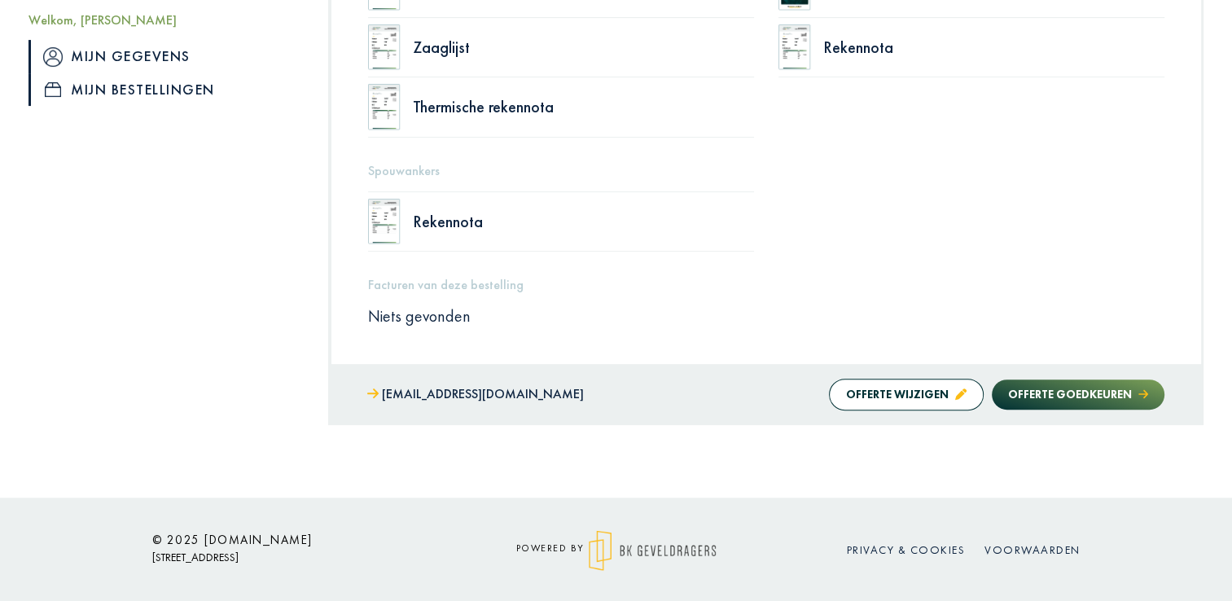
click at [98, 54] on link "Mijn gegevens" at bounding box center [165, 56] width 275 height 33
